Goal: Task Accomplishment & Management: Manage account settings

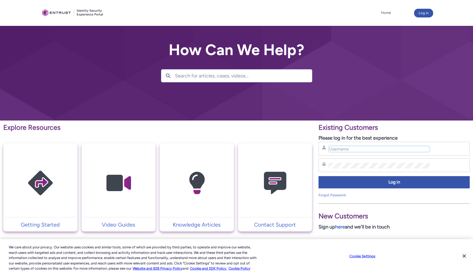
click at [336, 147] on input "Username" at bounding box center [378, 149] width 101 height 6
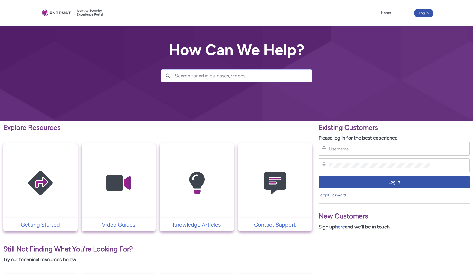
click at [329, 194] on link "Forgot Password" at bounding box center [331, 195] width 27 height 4
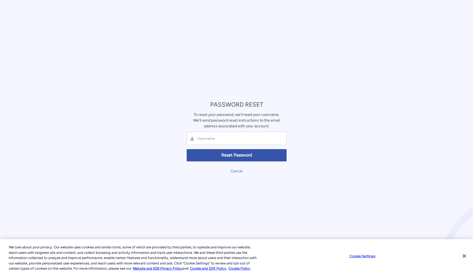
click at [229, 142] on div at bounding box center [237, 138] width 100 height 13
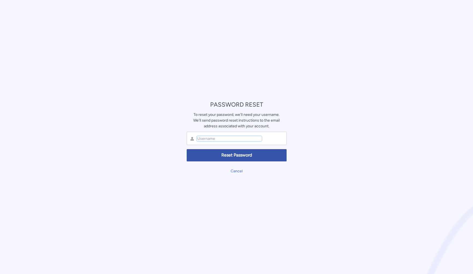
click at [207, 138] on input "text" at bounding box center [229, 138] width 65 height 5
type input "[PERSON_NAME][EMAIL_ADDRESS][DOMAIN_NAME]"
click at [183, 118] on div "PASSWORD RESET To reset your password, we'll need your username. We'll send pas…" at bounding box center [236, 137] width 106 height 77
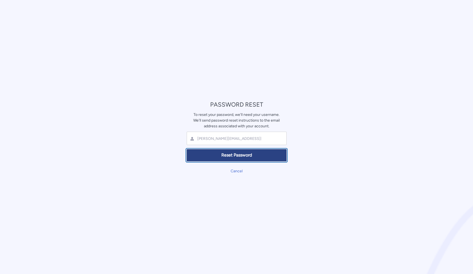
click at [231, 153] on span "Reset Password" at bounding box center [236, 155] width 93 height 6
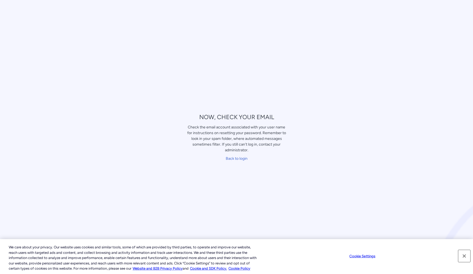
click at [464, 256] on button "Close" at bounding box center [464, 256] width 12 height 12
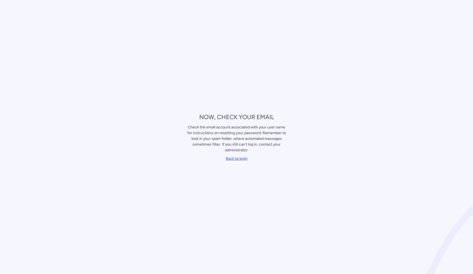
click at [235, 157] on link "Back to login" at bounding box center [237, 158] width 22 height 5
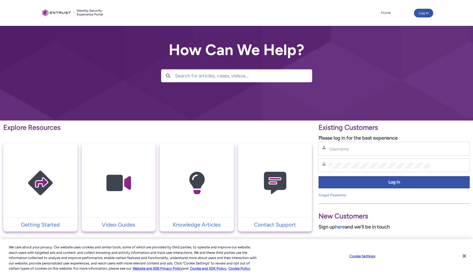
click at [331, 152] on div "Username" at bounding box center [394, 148] width 144 height 7
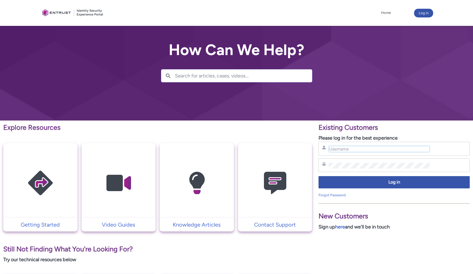
click at [338, 149] on input "Username" at bounding box center [378, 149] width 101 height 6
type input "jake.pszonowsky@umusic.com"
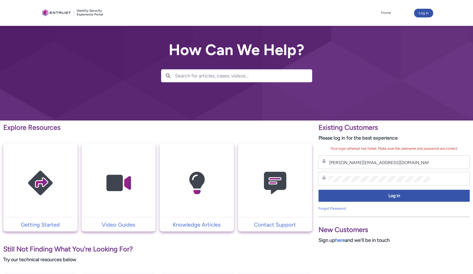
click at [55, 47] on div at bounding box center [236, 60] width 473 height 121
